Goal: Learn about a topic

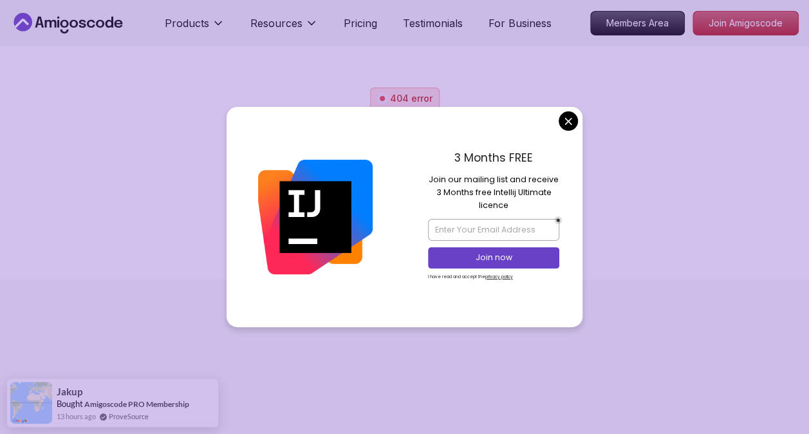
click at [570, 124] on body "Products Resources Pricing Testimonials For Business Members Area Join Amigosco…" at bounding box center [404, 217] width 809 height 434
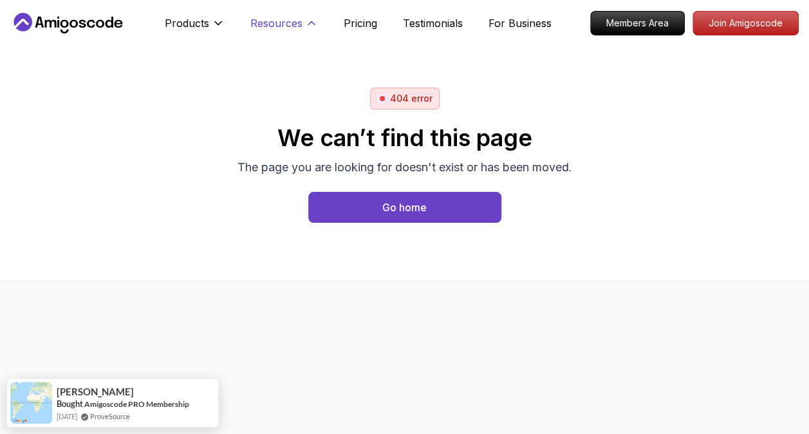
click at [302, 24] on button "Resources" at bounding box center [284, 28] width 68 height 26
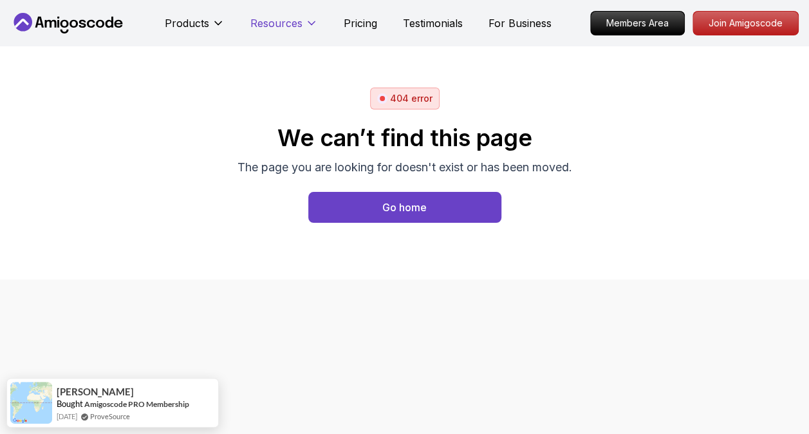
click at [302, 26] on button "Resources" at bounding box center [284, 28] width 68 height 26
